Goal: Task Accomplishment & Management: Use online tool/utility

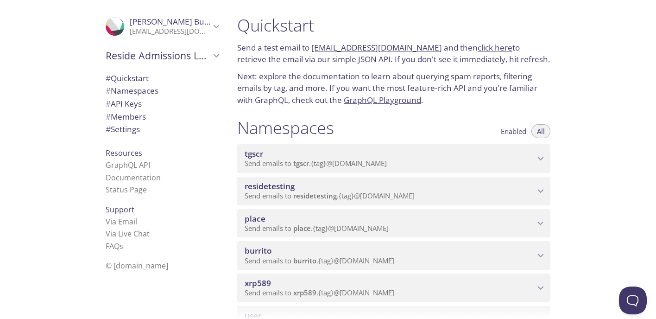
click at [358, 292] on span "Send emails to xrp589 . {tag} @[DOMAIN_NAME]" at bounding box center [320, 292] width 150 height 9
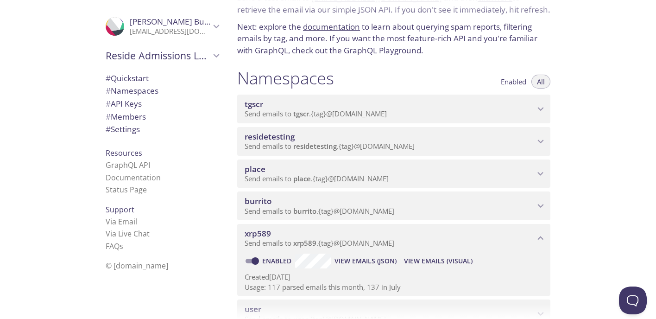
scroll to position [65, 0]
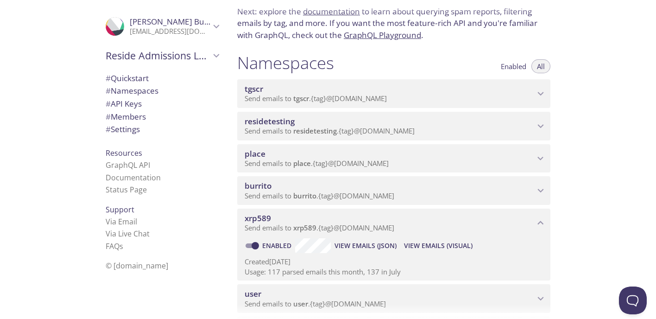
click at [430, 244] on span "View Emails (Visual)" at bounding box center [438, 245] width 69 height 11
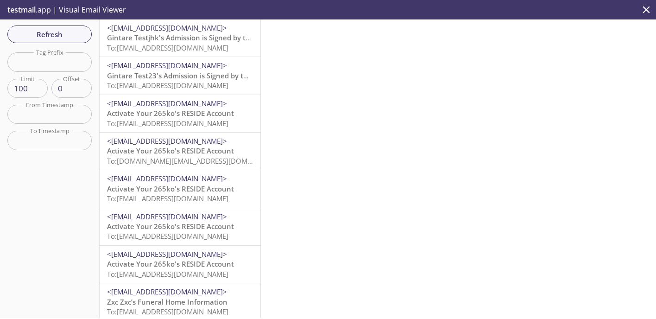
click at [227, 48] on span "To: [EMAIL_ADDRESS][DOMAIN_NAME]" at bounding box center [167, 47] width 121 height 9
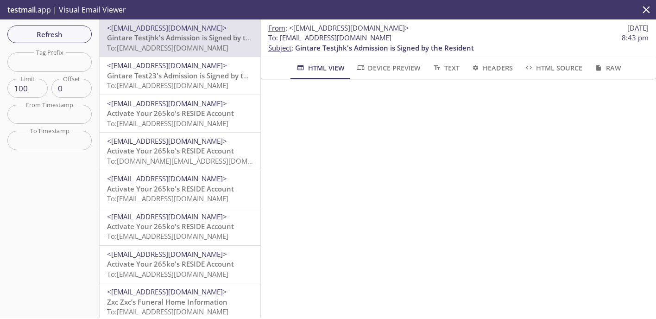
drag, startPoint x: 390, startPoint y: 39, endPoint x: 279, endPoint y: 39, distance: 110.3
click at [279, 39] on span "To : [EMAIL_ADDRESS][DOMAIN_NAME] 8:43 pm" at bounding box center [458, 38] width 380 height 10
copy span "[EMAIL_ADDRESS][DOMAIN_NAME]"
click at [74, 45] on div "Refresh Filters Tag Prefix Tag Prefix Limit 100 Limit Offset 0 Offset From Time…" at bounding box center [50, 168] width 100 height 298
click at [65, 36] on span "Refresh" at bounding box center [49, 34] width 69 height 12
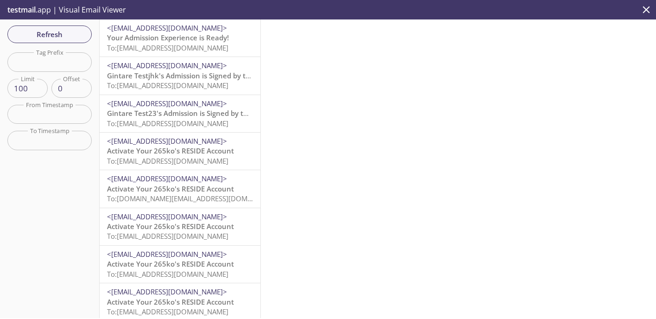
click at [187, 39] on span "Your Admission Experience is Ready!" at bounding box center [168, 37] width 122 height 9
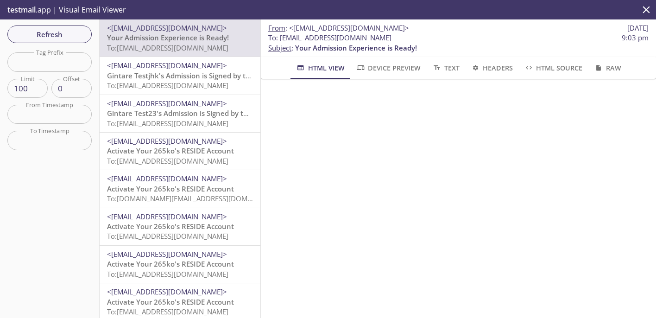
scroll to position [56, 0]
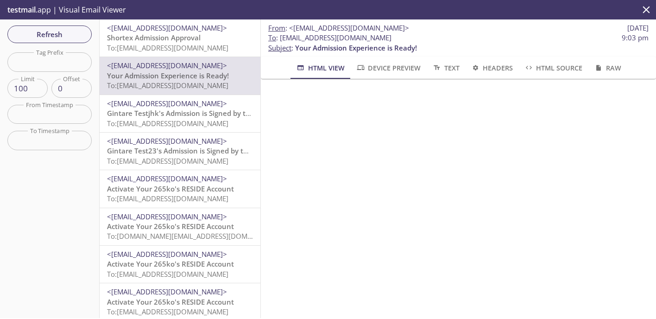
click at [161, 44] on span "To: [EMAIL_ADDRESS][DOMAIN_NAME]" at bounding box center [167, 47] width 121 height 9
